Goal: Transaction & Acquisition: Purchase product/service

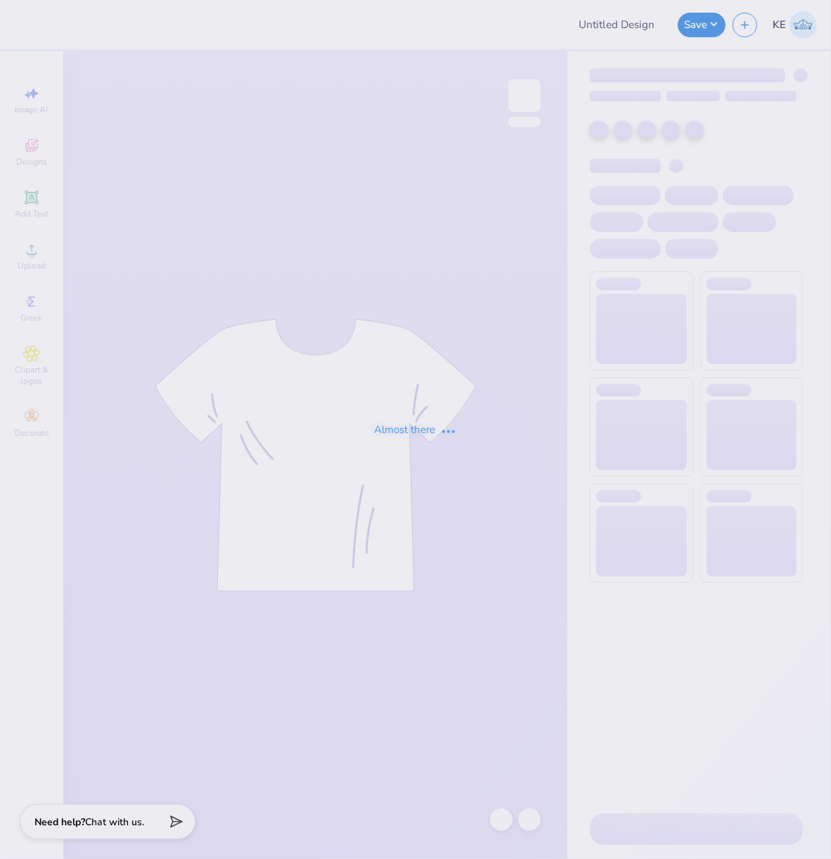
type input "P4P Tshirts"
type input "24"
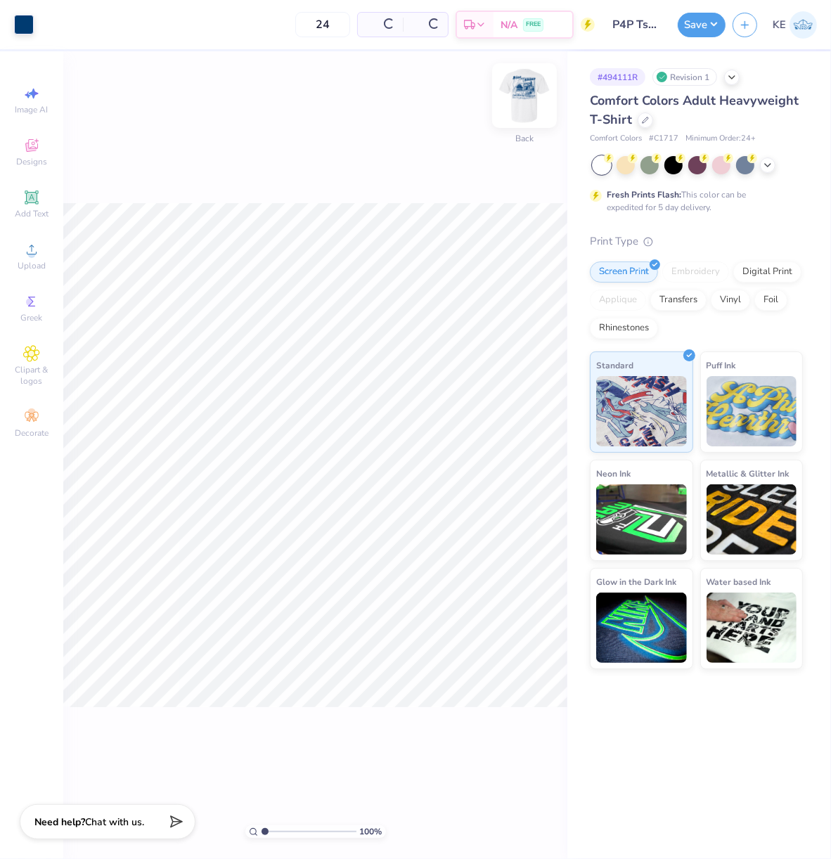
click at [529, 110] on img at bounding box center [524, 95] width 56 height 56
click at [22, 260] on div "Upload" at bounding box center [31, 255] width 49 height 41
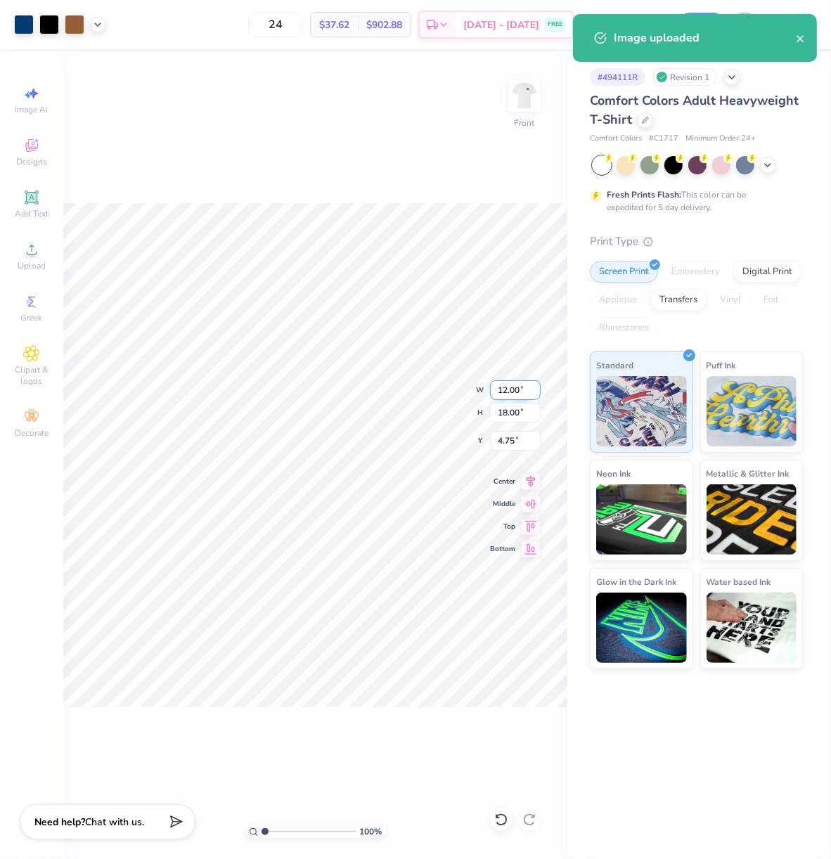
click at [507, 387] on input "12.00" at bounding box center [515, 390] width 51 height 20
type input "12.00"
type input "3.00"
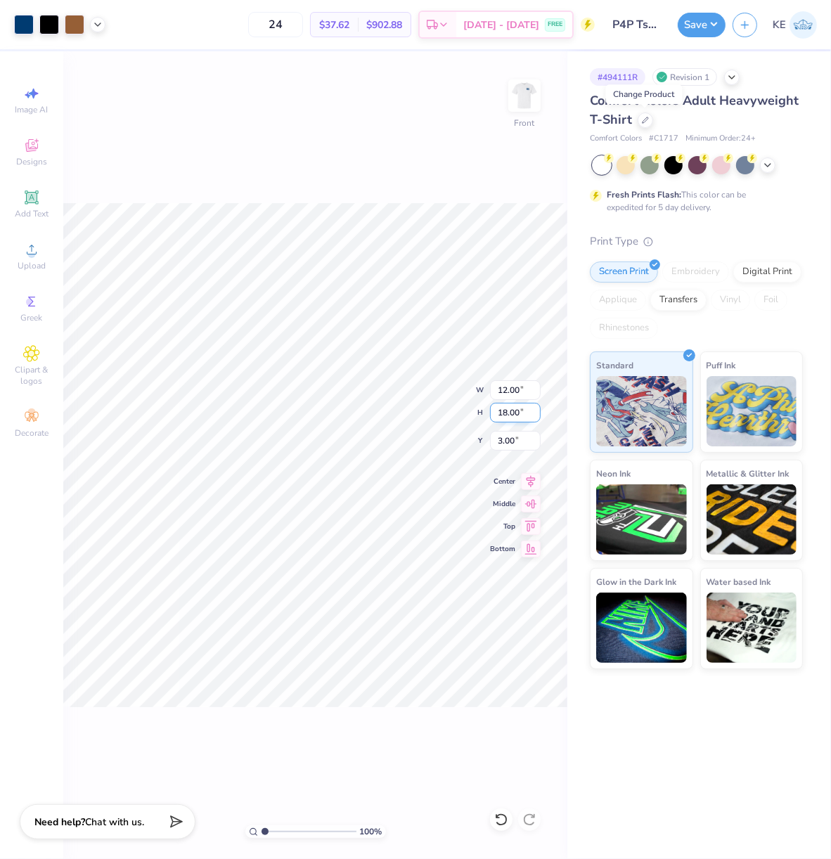
click at [512, 415] on input "18.00" at bounding box center [515, 413] width 51 height 20
type input "15"
type input "10.00"
type input "15.00"
click at [507, 441] on input "4.50" at bounding box center [515, 441] width 51 height 20
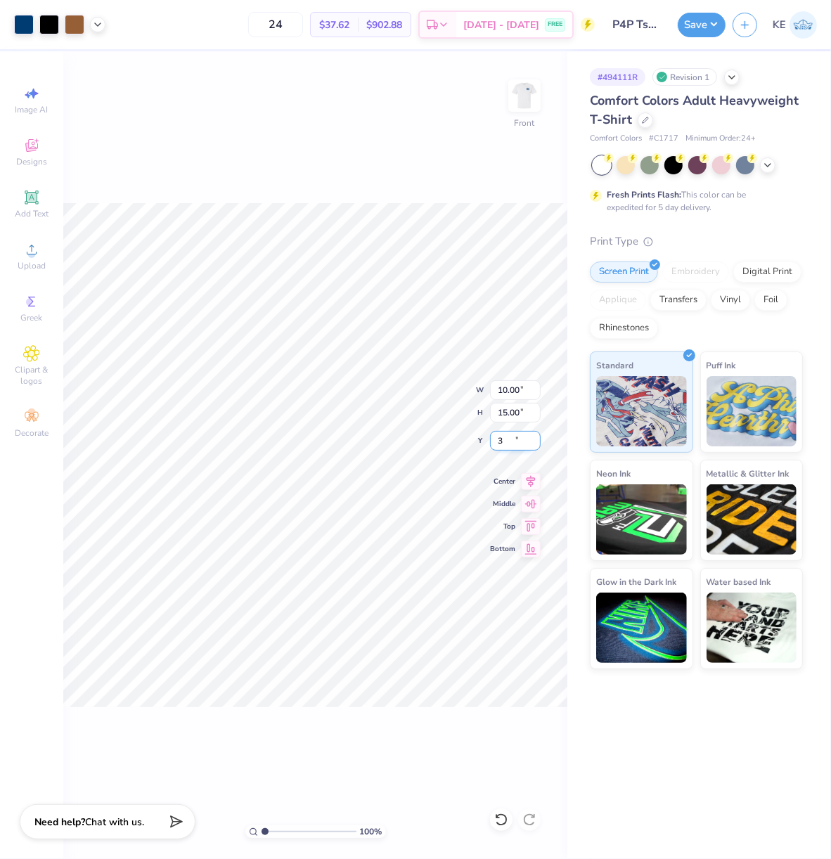
type input "3.00"
click at [394, 174] on div "100 % Front" at bounding box center [315, 455] width 504 height 808
click at [99, 20] on icon at bounding box center [97, 23] width 11 height 11
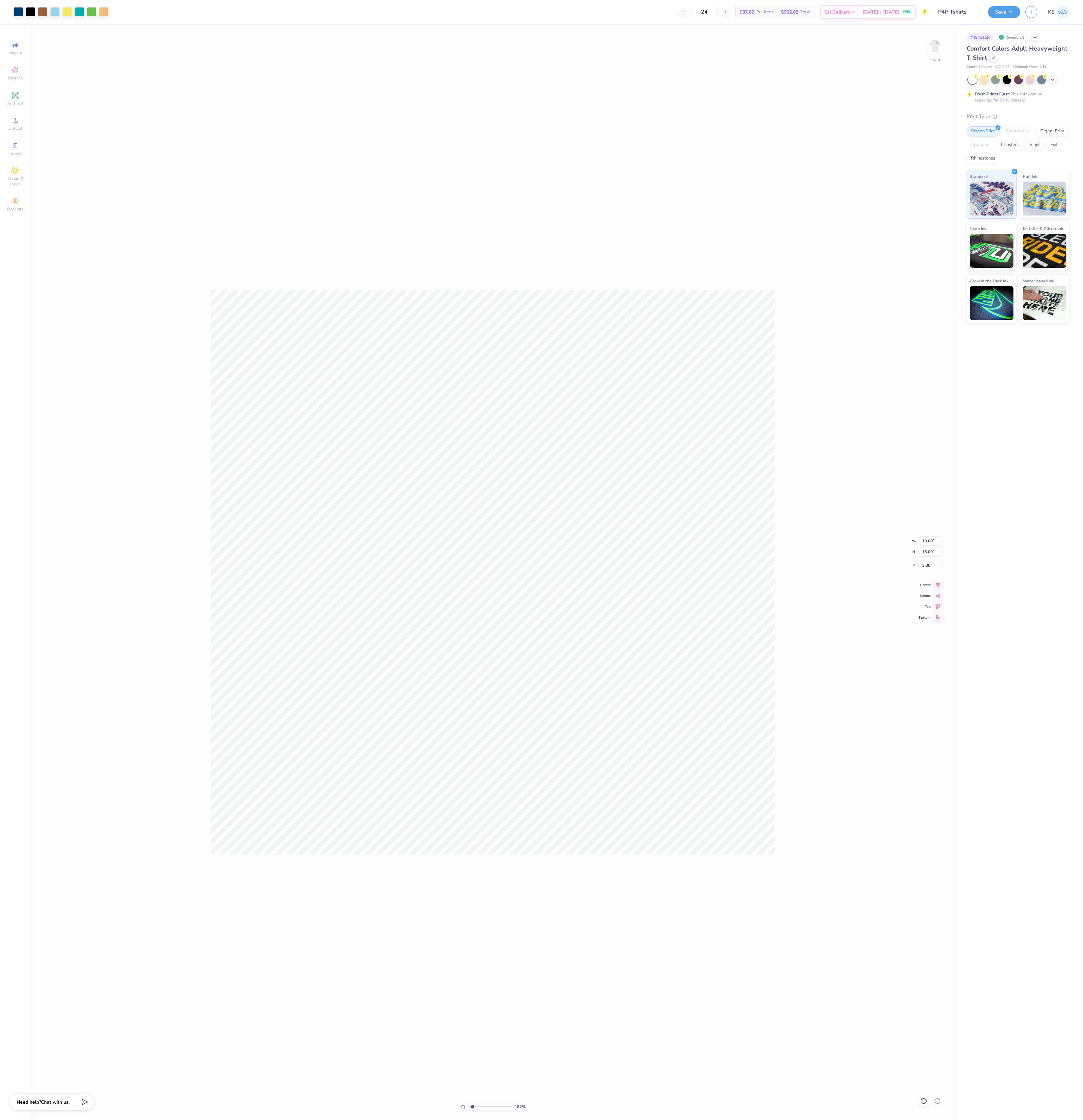
type input "1"
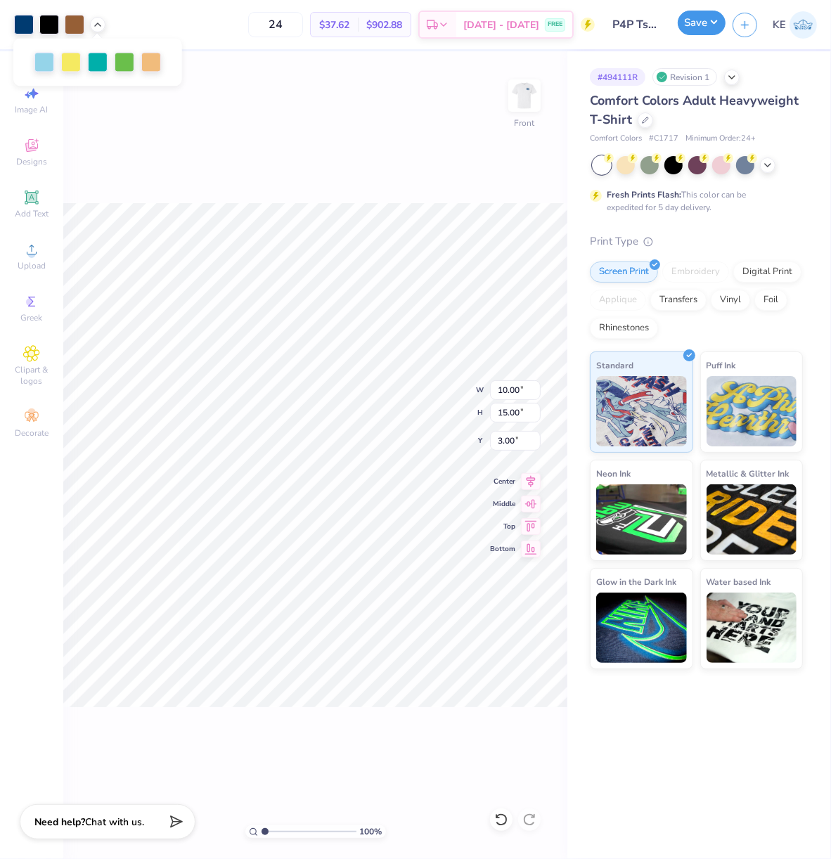
click at [715, 27] on button "Save" at bounding box center [702, 23] width 48 height 25
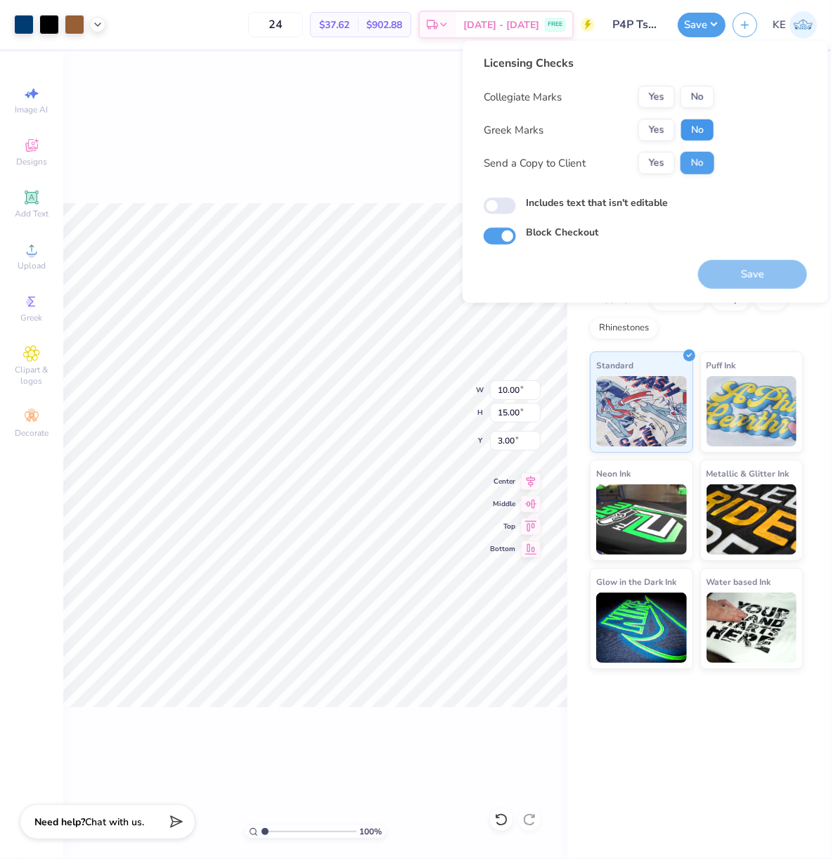
click at [699, 128] on button "No" at bounding box center [697, 130] width 34 height 22
click at [701, 96] on button "No" at bounding box center [697, 97] width 34 height 22
click at [761, 269] on button "Save" at bounding box center [752, 274] width 109 height 29
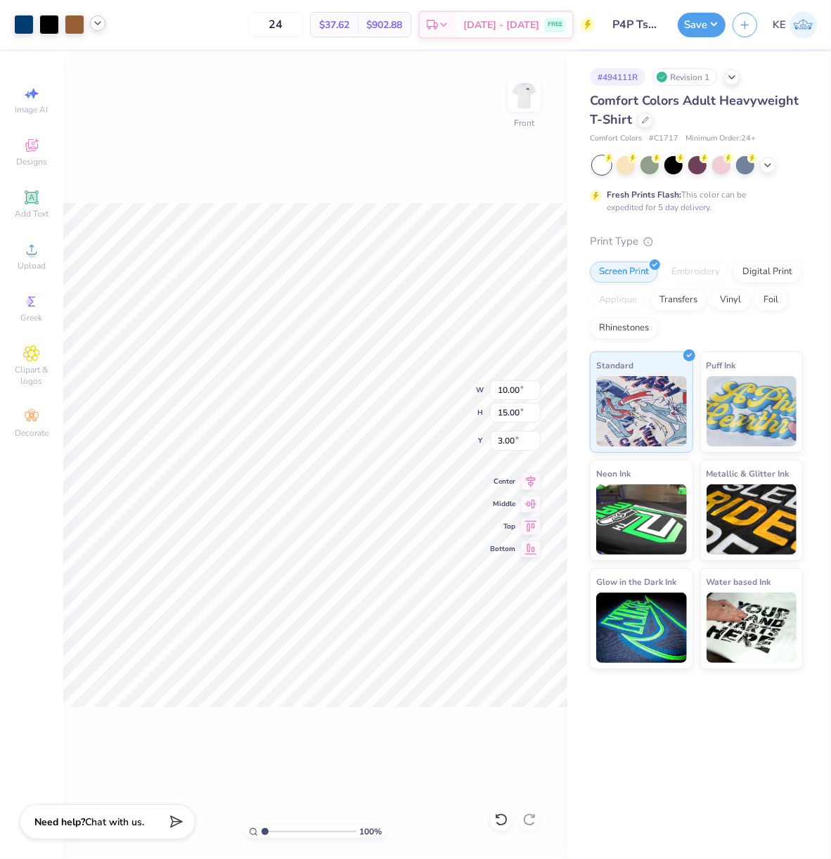
click at [103, 24] on icon at bounding box center [97, 23] width 11 height 11
click at [95, 21] on icon at bounding box center [97, 23] width 11 height 11
click at [206, 22] on div "24 $37.62 Per Item $902.88 Total Est. Delivery [DATE] - [DATE] FREE" at bounding box center [353, 24] width 482 height 49
